Goal: Find specific page/section

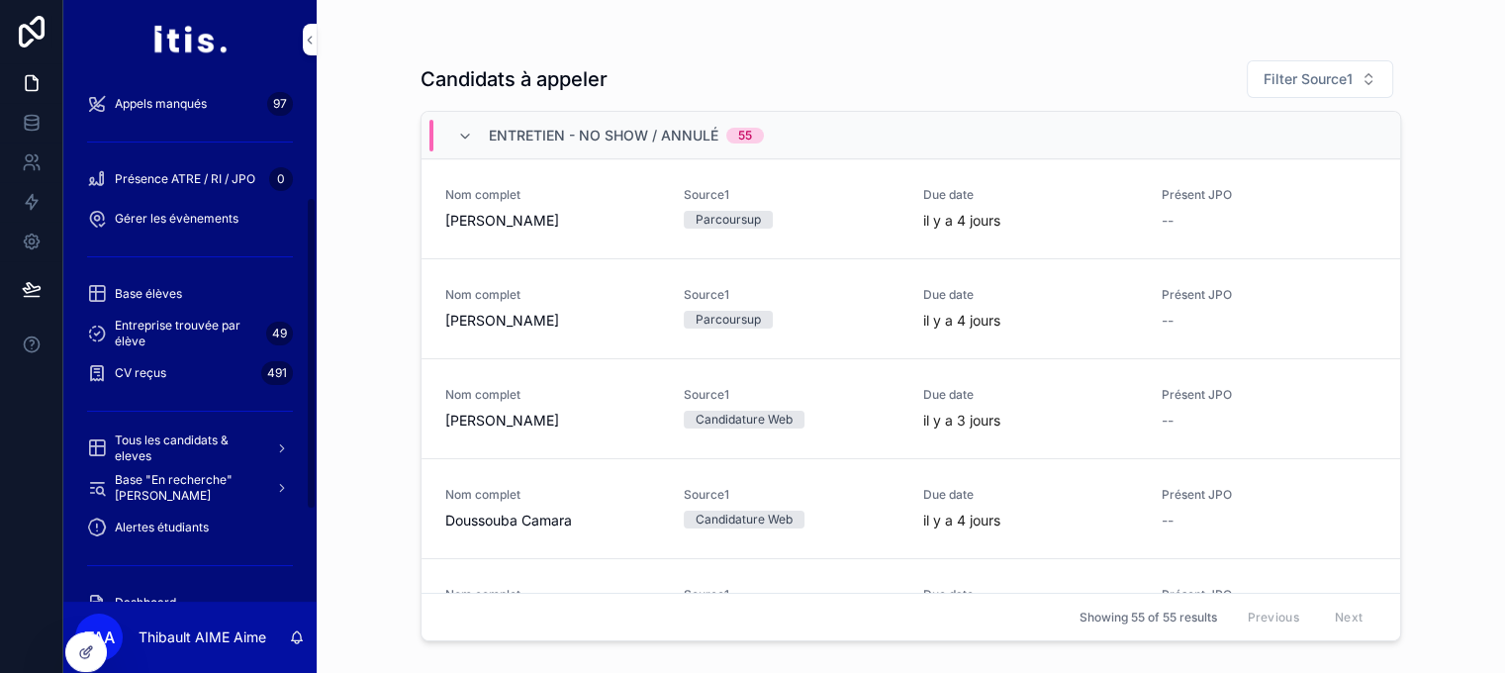
scroll to position [202, 0]
click at [198, 597] on div "Dashboard" at bounding box center [190, 602] width 206 height 32
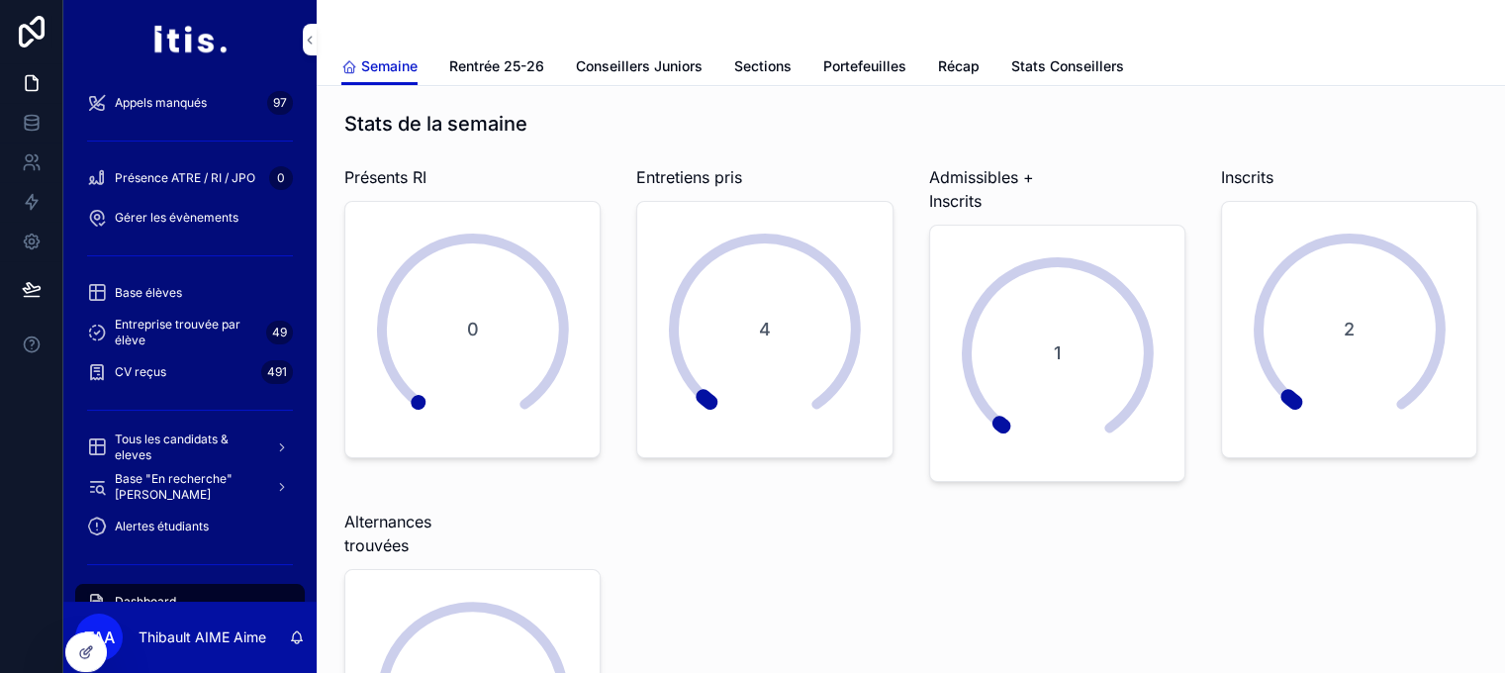
click at [1061, 67] on span "Stats Conseillers" at bounding box center [1067, 66] width 113 height 20
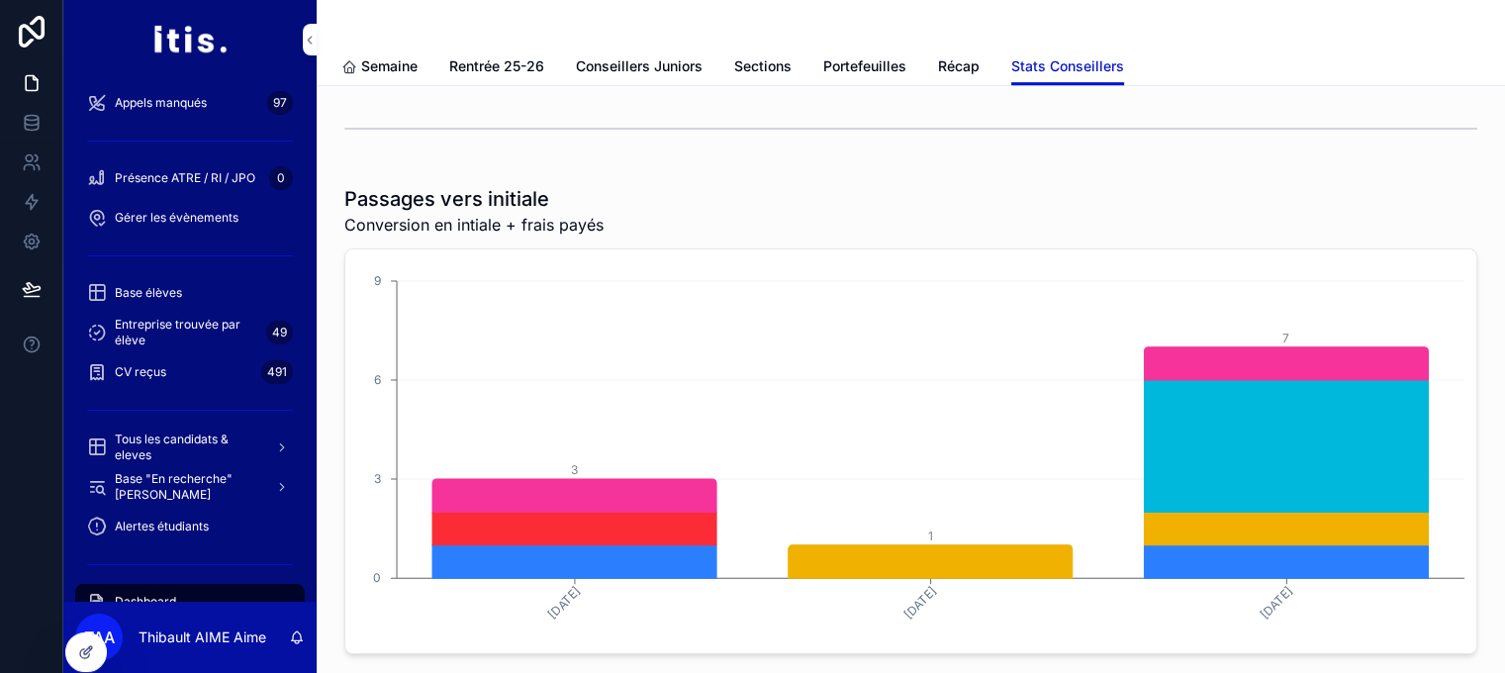
scroll to position [986, 0]
